Goal: Task Accomplishment & Management: Manage account settings

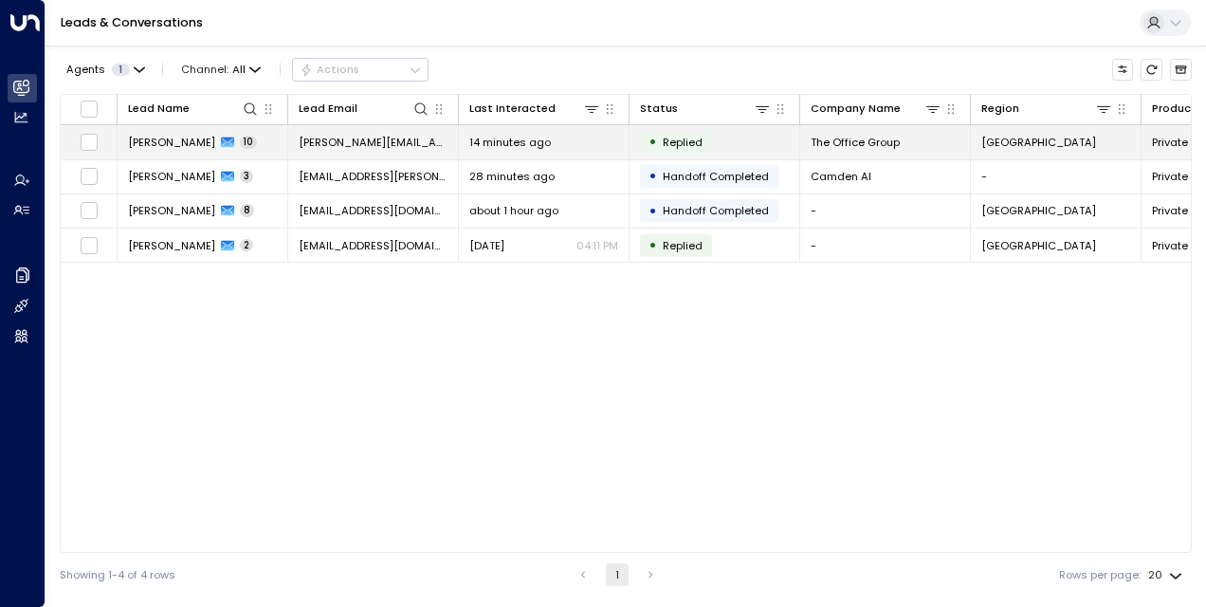
click at [167, 141] on span "[PERSON_NAME]" at bounding box center [171, 142] width 87 height 15
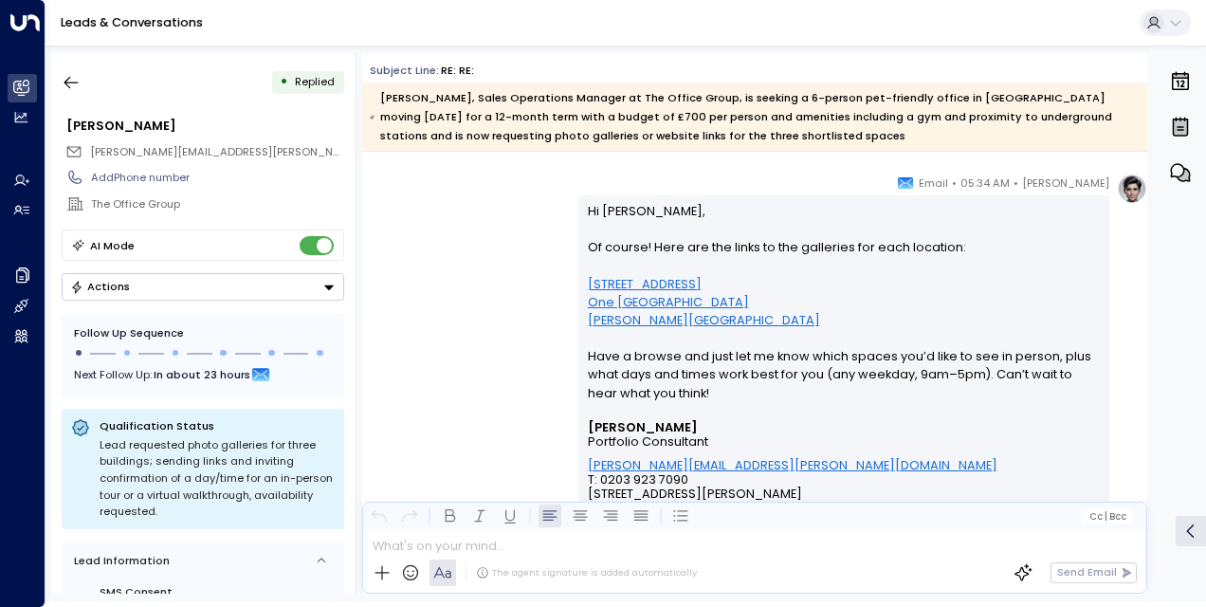
scroll to position [32320, 0]
click at [654, 281] on link "[STREET_ADDRESS]" at bounding box center [645, 285] width 114 height 18
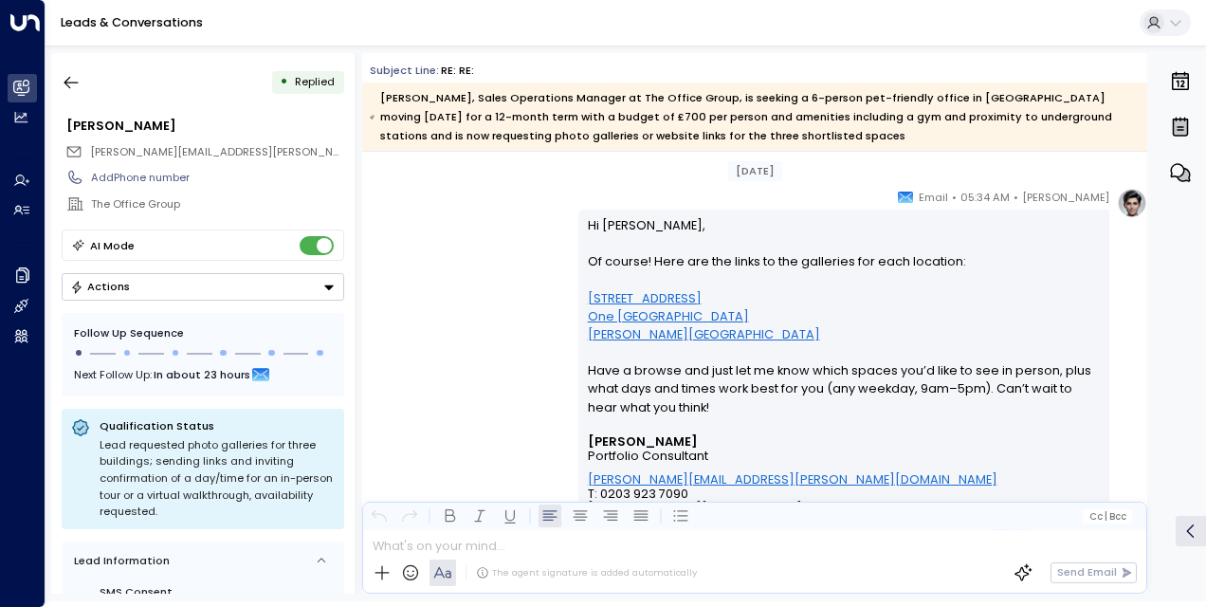
scroll to position [14170, 0]
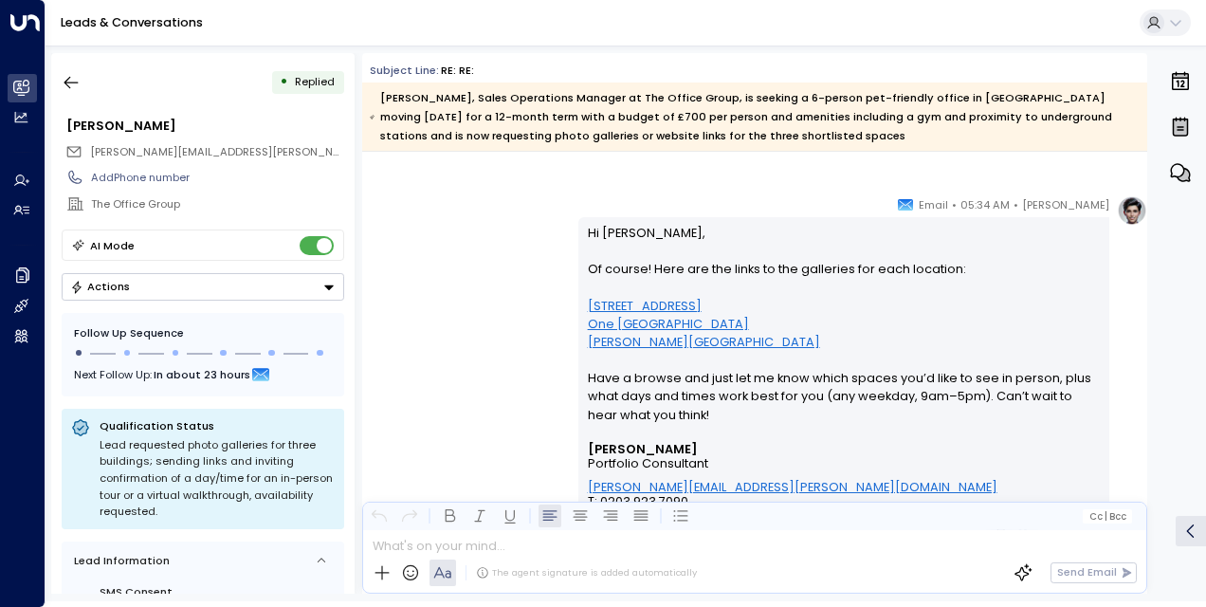
click at [605, 319] on link "One [GEOGRAPHIC_DATA]" at bounding box center [668, 324] width 161 height 18
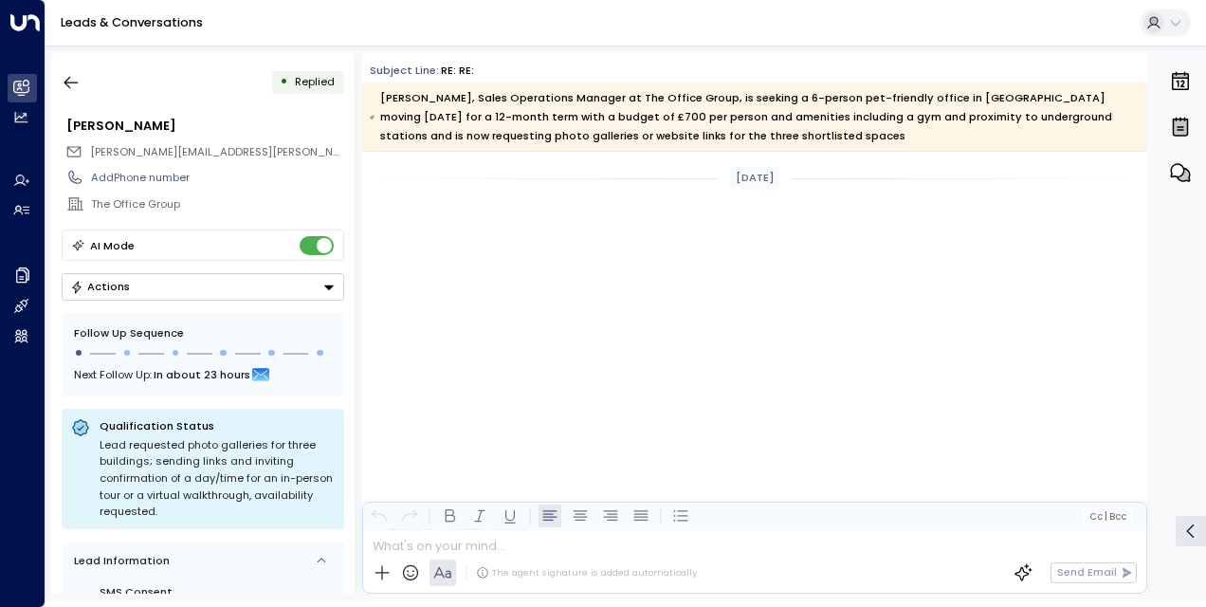
scroll to position [14573, 0]
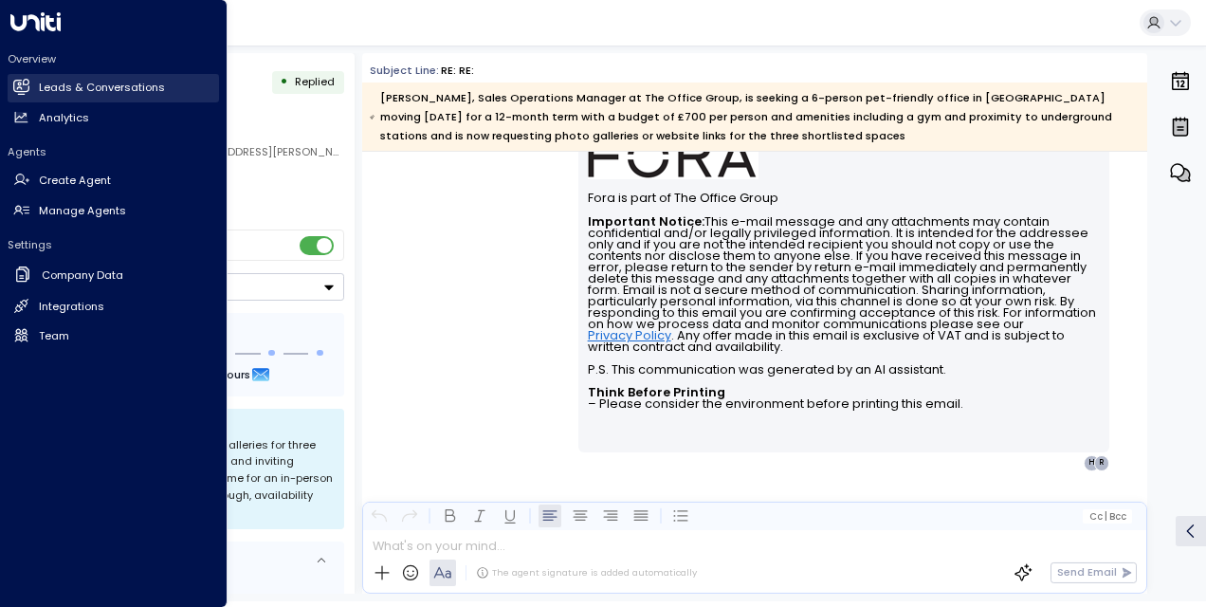
click at [68, 85] on h2 "Leads & Conversations" at bounding box center [102, 88] width 126 height 16
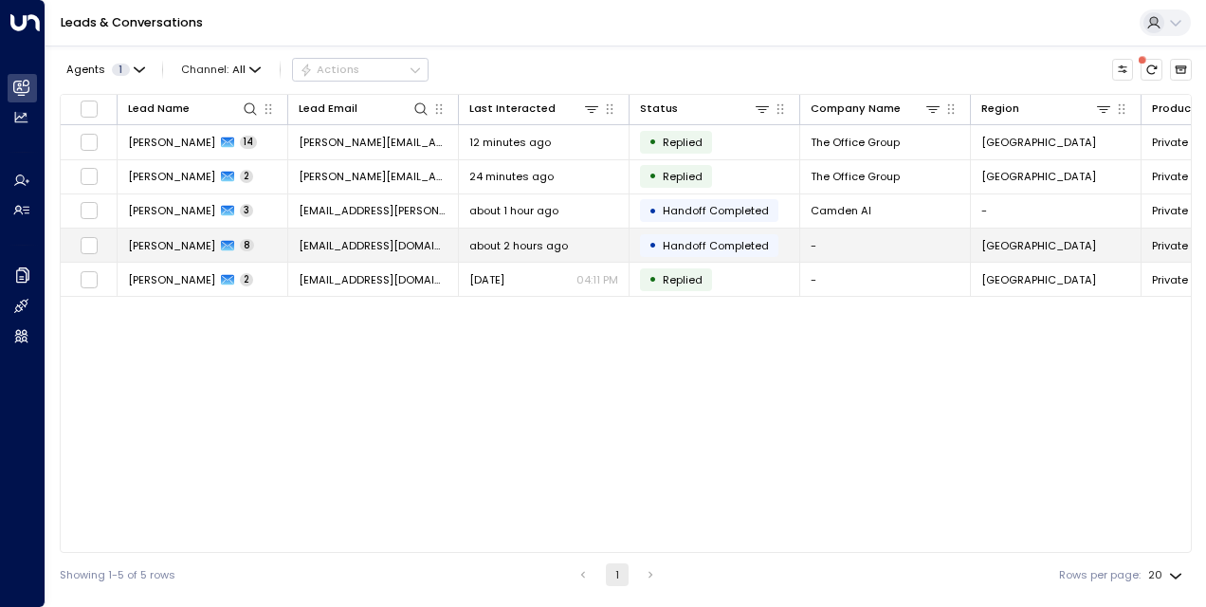
click at [161, 230] on td "Nicola Merry 8" at bounding box center [203, 245] width 171 height 33
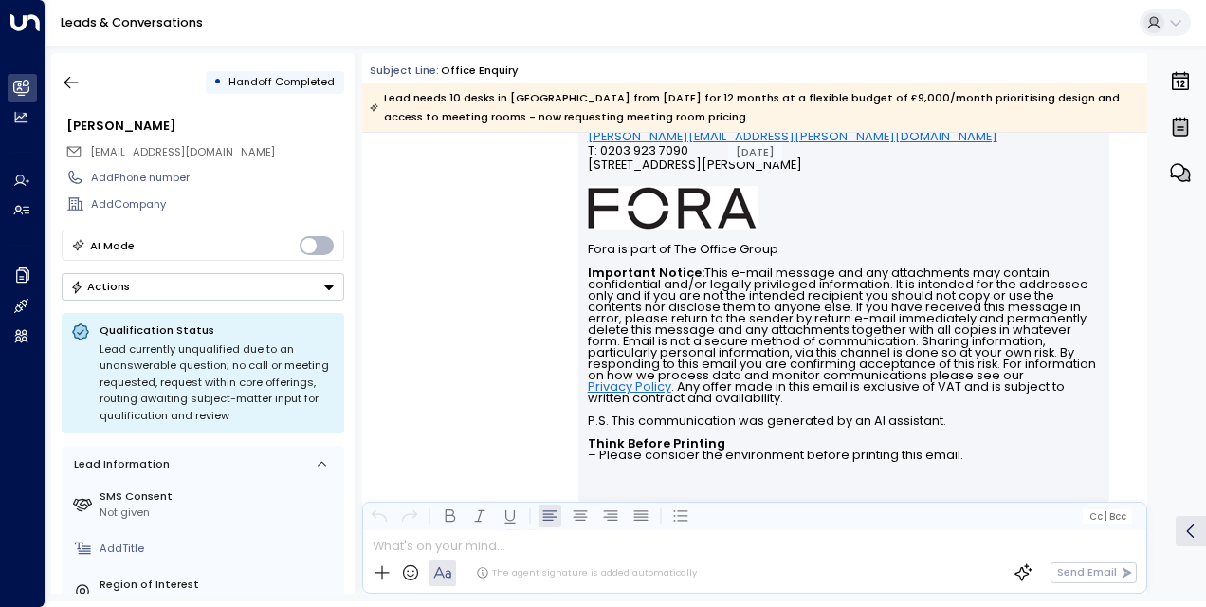
scroll to position [658, 0]
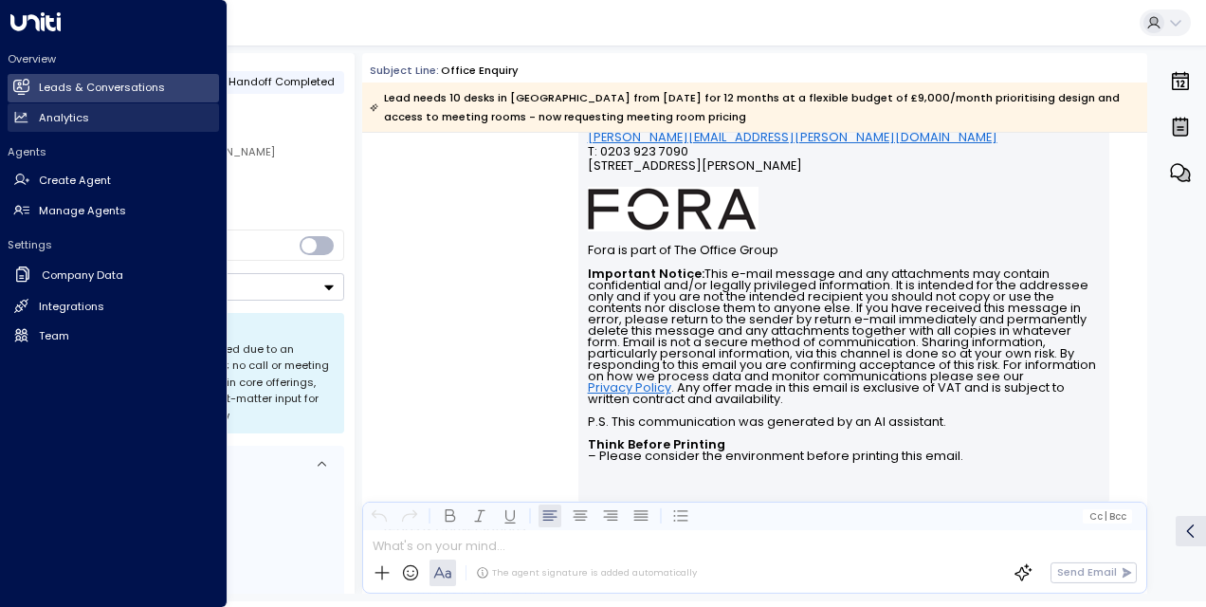
click at [108, 114] on link "Analytics Analytics" at bounding box center [113, 117] width 211 height 28
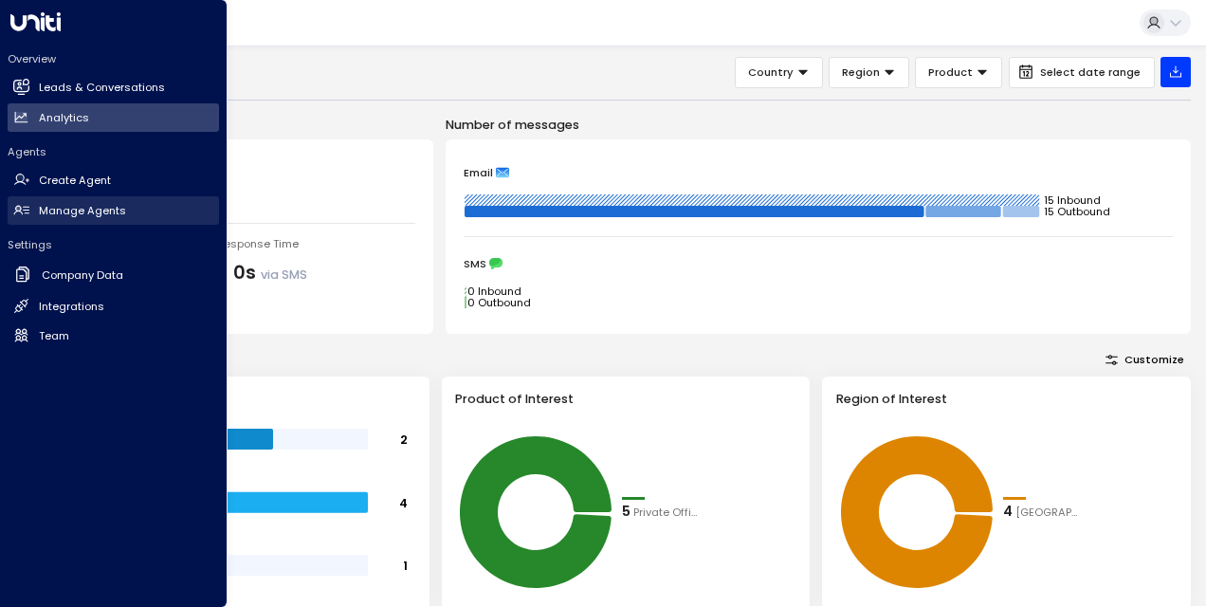
click at [123, 210] on link "Manage Agents Manage Agents" at bounding box center [113, 210] width 211 height 28
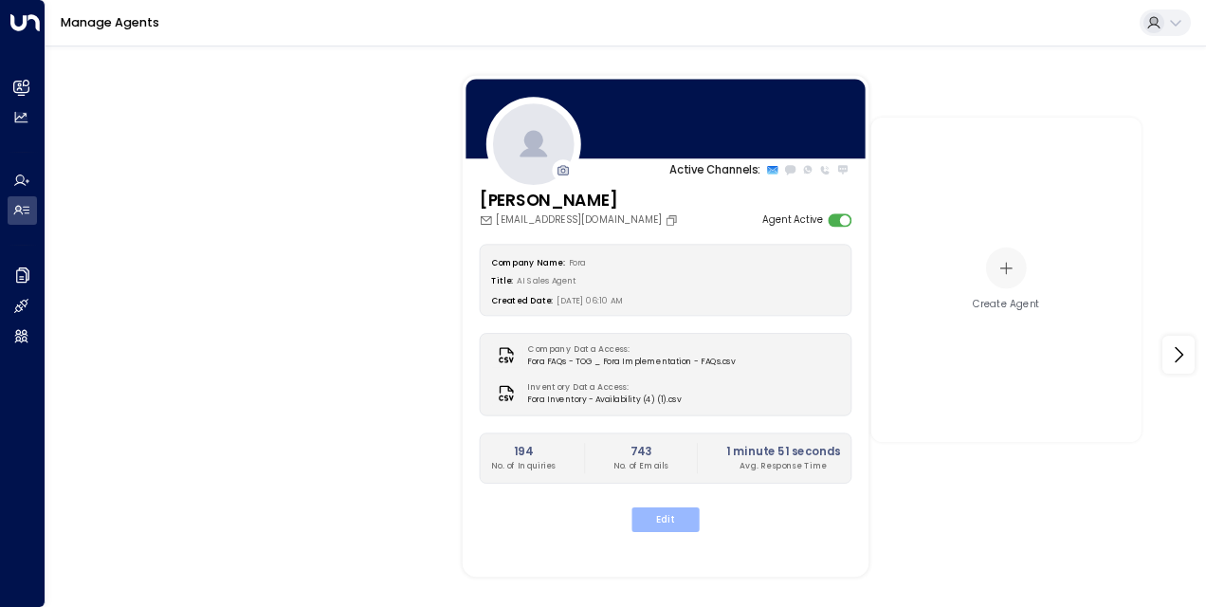
click at [654, 512] on button "Edit" at bounding box center [665, 519] width 67 height 25
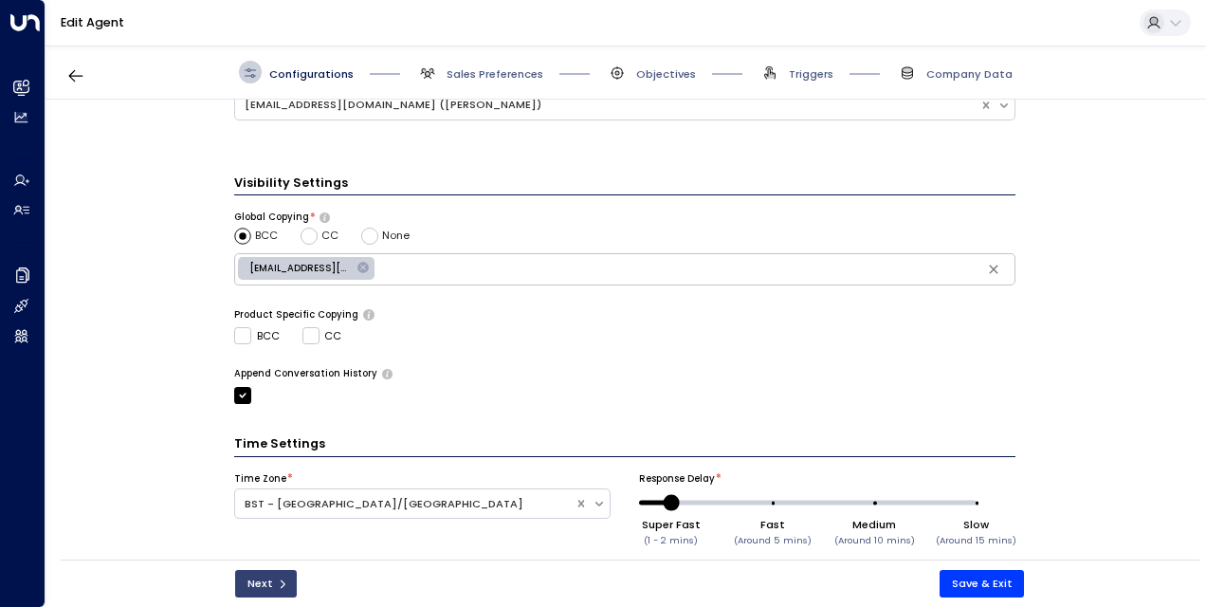
scroll to position [530, 0]
click at [264, 580] on button "Next" at bounding box center [266, 583] width 62 height 27
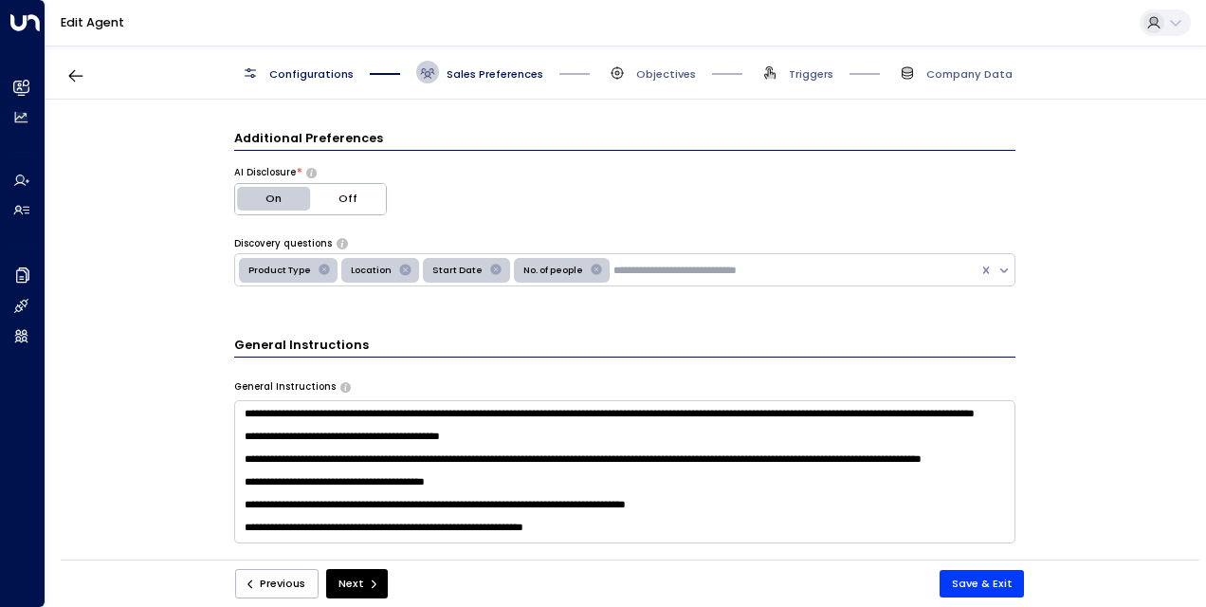
scroll to position [0, 0]
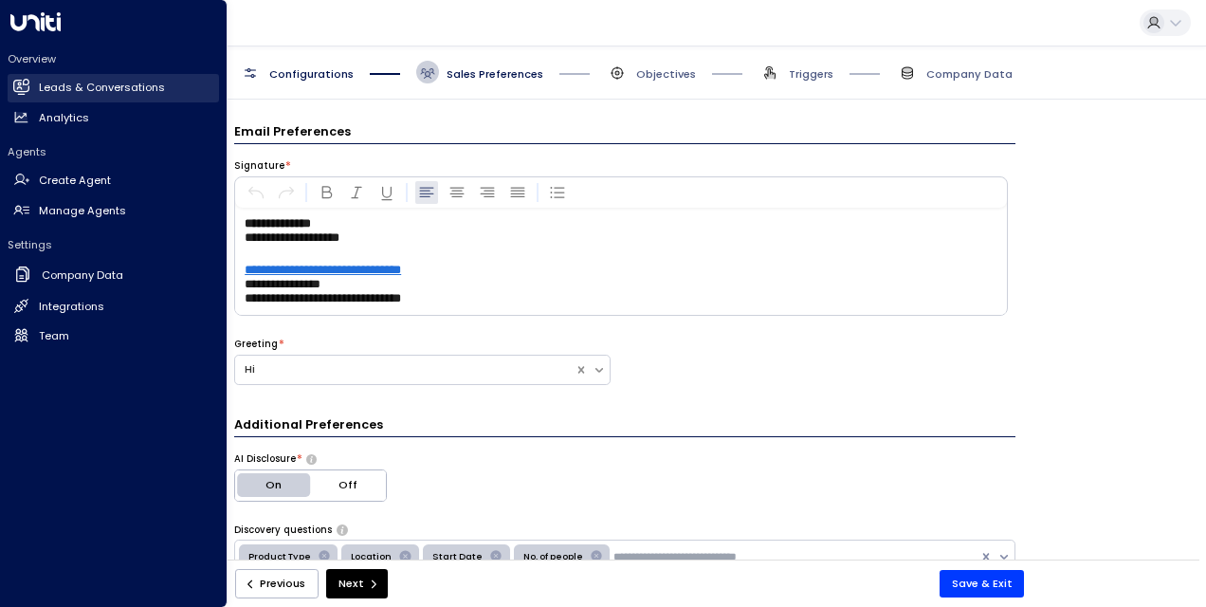
drag, startPoint x: 85, startPoint y: 93, endPoint x: 123, endPoint y: 101, distance: 38.7
click at [85, 93] on h2 "Leads & Conversations" at bounding box center [102, 88] width 126 height 16
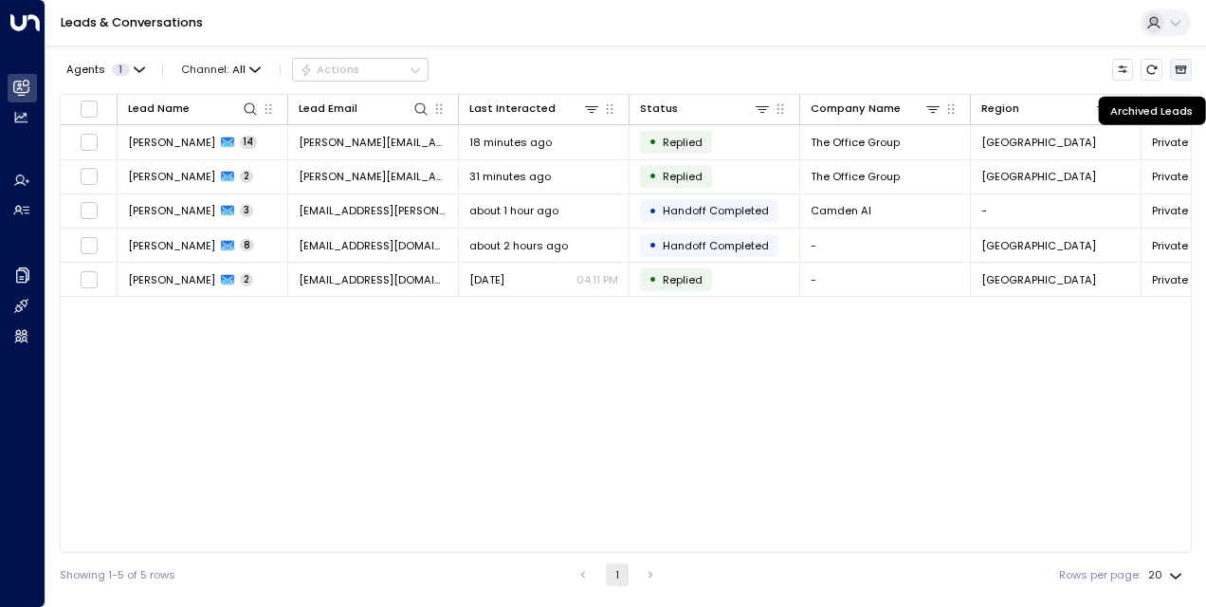
click at [1182, 74] on icon "Archived Leads" at bounding box center [1181, 70] width 12 height 12
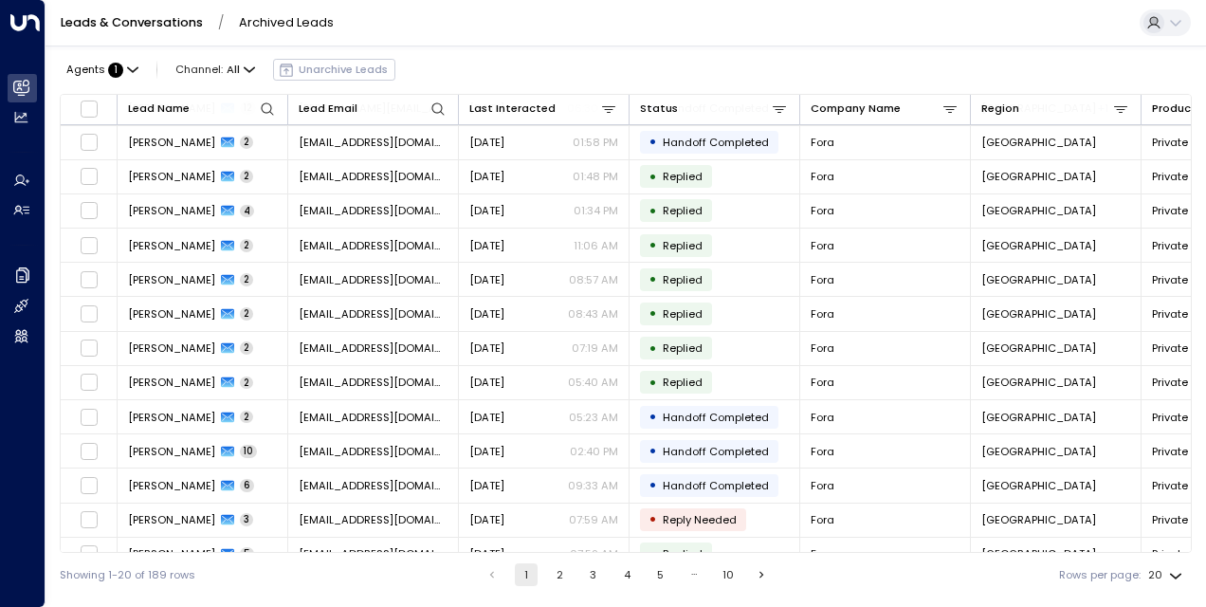
scroll to position [256, 0]
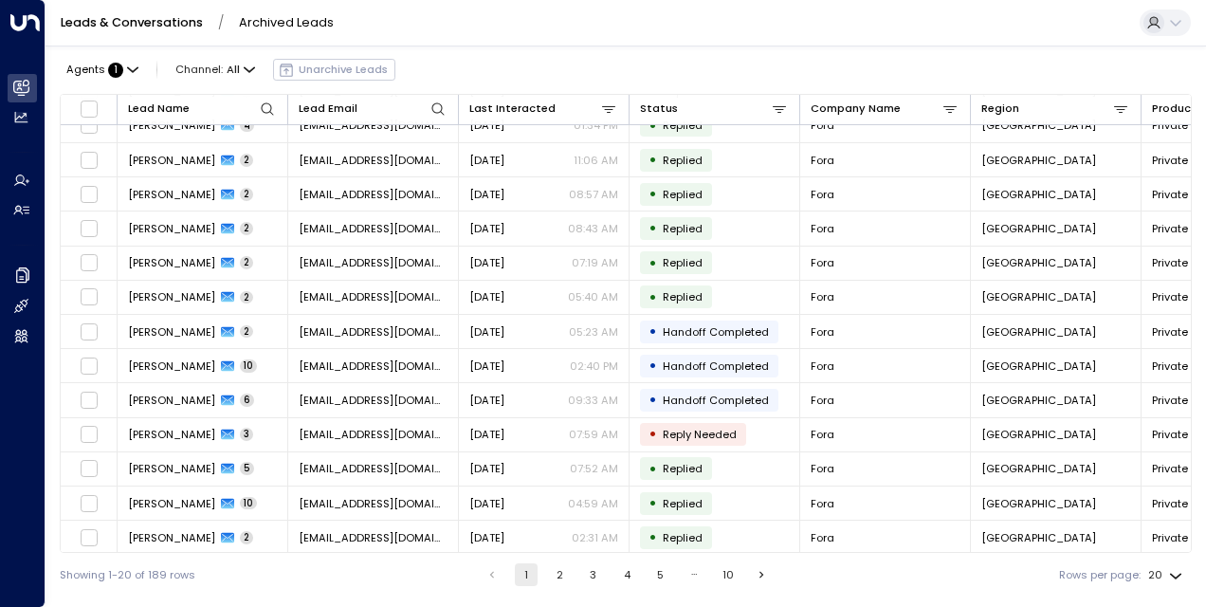
click at [559, 570] on button "2" at bounding box center [559, 574] width 23 height 23
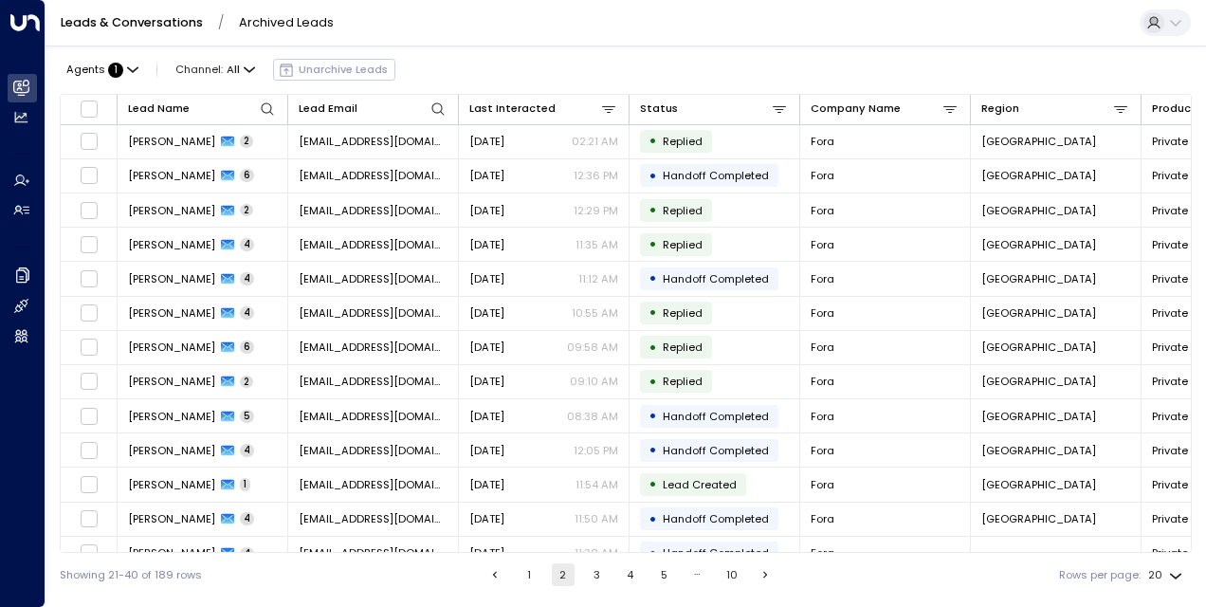
scroll to position [256, 0]
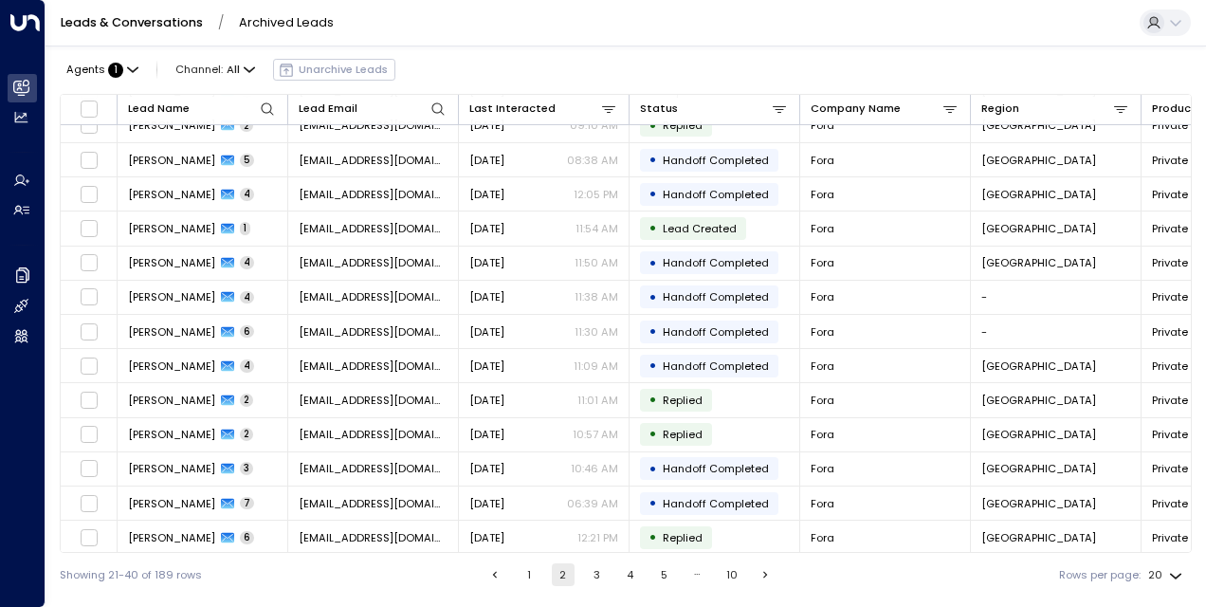
click at [593, 577] on button "3" at bounding box center [596, 574] width 23 height 23
